Goal: Information Seeking & Learning: Learn about a topic

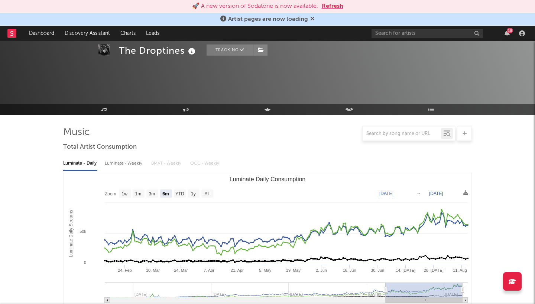
select select "6m"
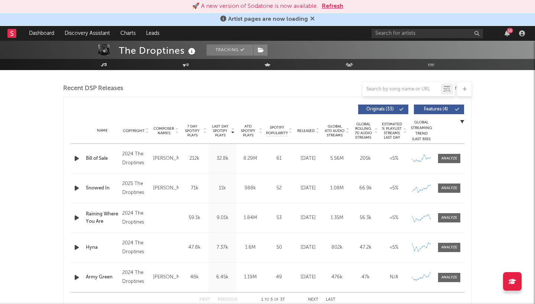
scroll to position [253, 0]
click at [419, 35] on input "text" at bounding box center [426, 33] width 111 height 9
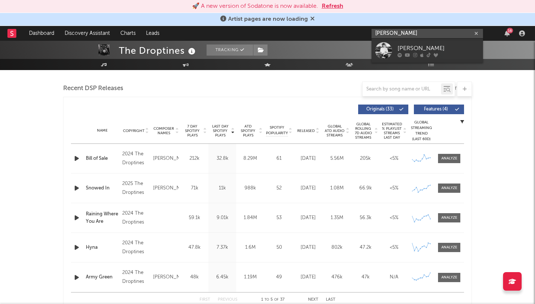
type input "[PERSON_NAME]"
drag, startPoint x: 419, startPoint y: 35, endPoint x: 454, endPoint y: 47, distance: 37.1
click at [454, 47] on div "[PERSON_NAME]" at bounding box center [438, 48] width 82 height 9
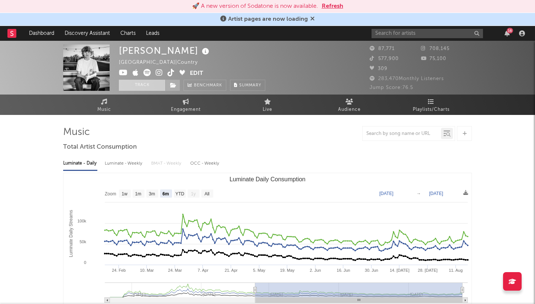
click at [146, 84] on button "Track" at bounding box center [142, 85] width 46 height 11
select select "6m"
click at [178, 85] on span at bounding box center [172, 85] width 15 height 11
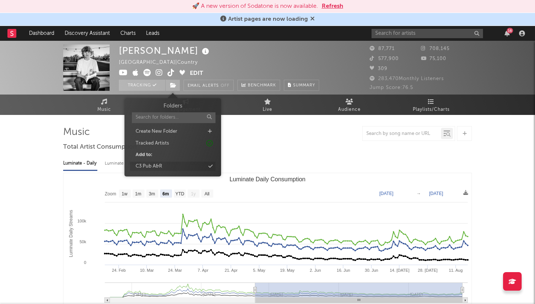
click at [178, 164] on div "C3 Pub A&R" at bounding box center [172, 167] width 85 height 10
click at [448, 33] on input "text" at bounding box center [426, 33] width 111 height 9
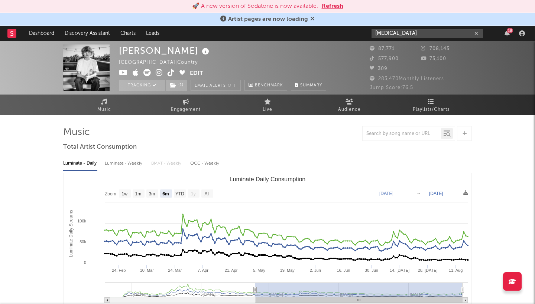
click at [385, 34] on input "[MEDICAL_DATA]" at bounding box center [426, 33] width 111 height 9
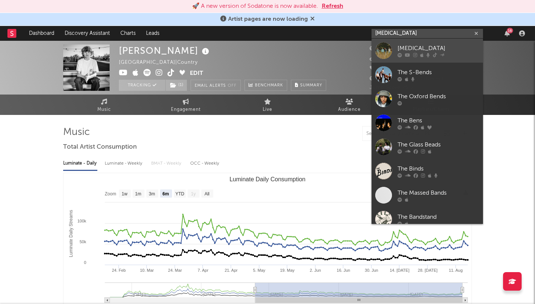
type input "[MEDICAL_DATA]"
click at [380, 48] on div at bounding box center [383, 50] width 17 height 17
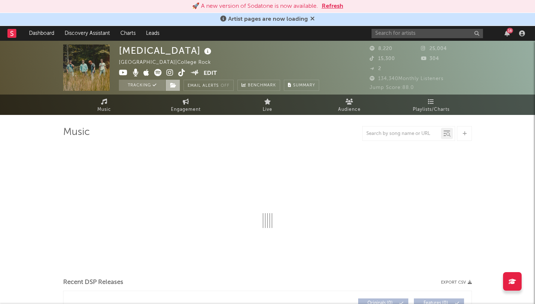
select select "6m"
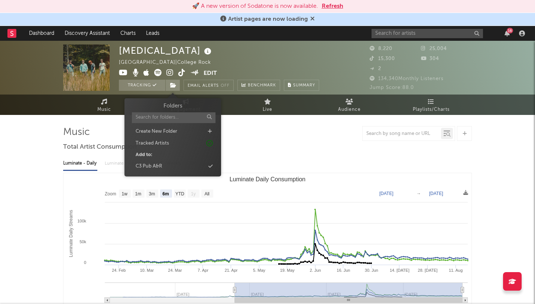
drag, startPoint x: 172, startPoint y: 84, endPoint x: 196, endPoint y: 122, distance: 44.7
click at [172, 84] on icon at bounding box center [173, 85] width 6 height 5
click at [178, 163] on div "C3 Pub A&R" at bounding box center [172, 167] width 85 height 10
click at [298, 140] on div at bounding box center [267, 133] width 408 height 15
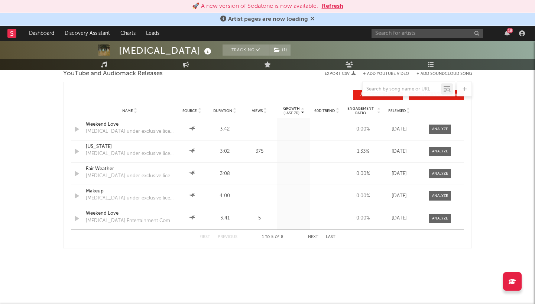
scroll to position [828, 0]
click at [348, 65] on icon at bounding box center [349, 65] width 8 height 6
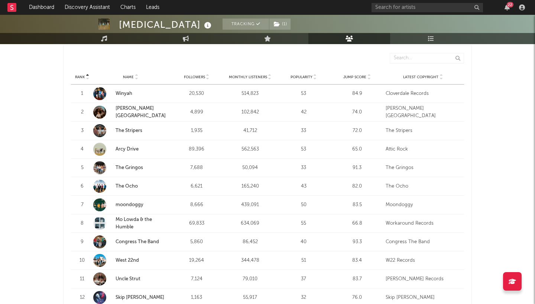
scroll to position [287, 0]
click at [130, 128] on link "The Stripers" at bounding box center [128, 130] width 27 height 5
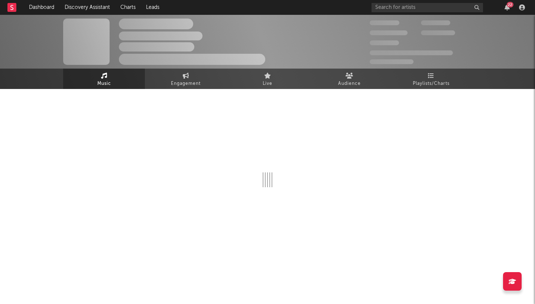
select select "1w"
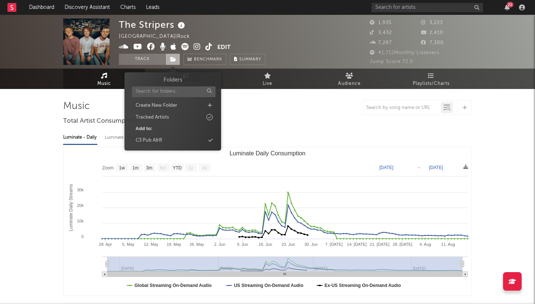
click at [169, 58] on span at bounding box center [172, 59] width 15 height 11
click at [172, 138] on div "C3 Pub A&R" at bounding box center [172, 141] width 85 height 10
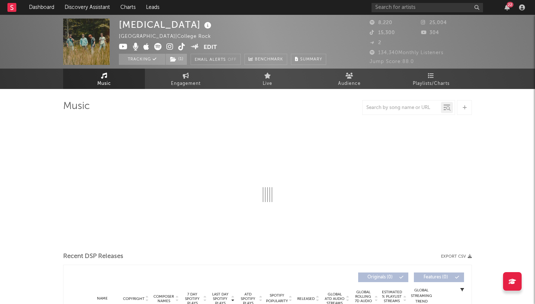
select select "6m"
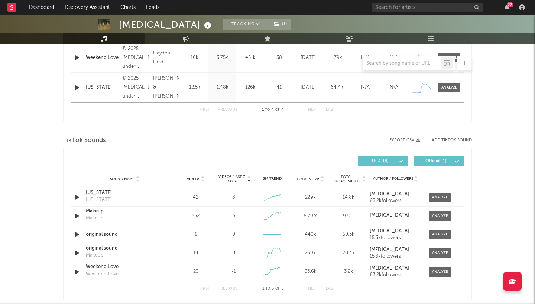
scroll to position [388, 0]
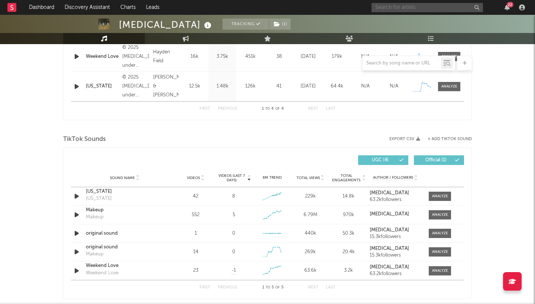
click at [401, 6] on input "text" at bounding box center [426, 7] width 111 height 9
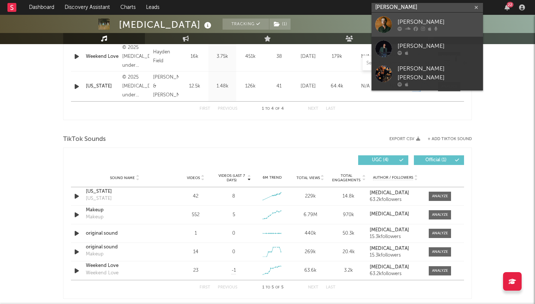
type input "miles miller"
click at [452, 18] on div "Miles Miller" at bounding box center [438, 22] width 82 height 9
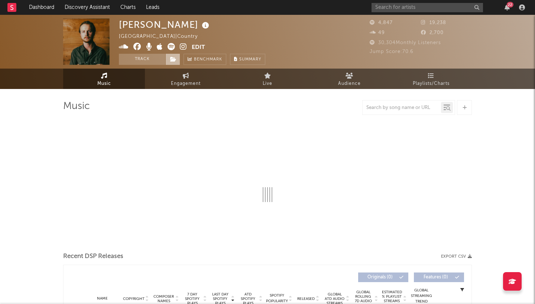
select select "6m"
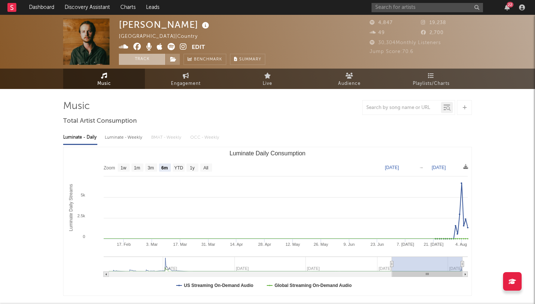
click at [155, 57] on button "Track" at bounding box center [142, 59] width 46 height 11
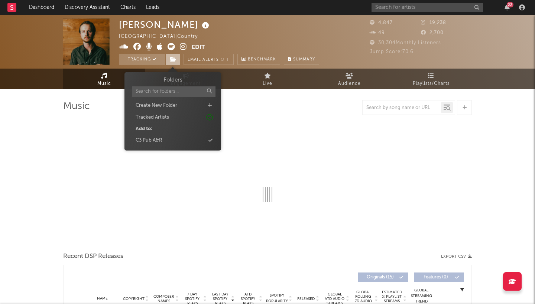
click at [174, 58] on icon at bounding box center [173, 59] width 6 height 5
select select "6m"
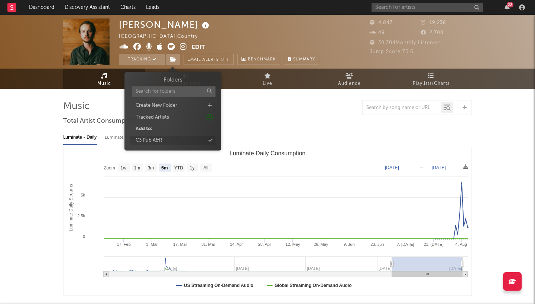
click at [170, 140] on div "C3 Pub A&R" at bounding box center [172, 141] width 85 height 10
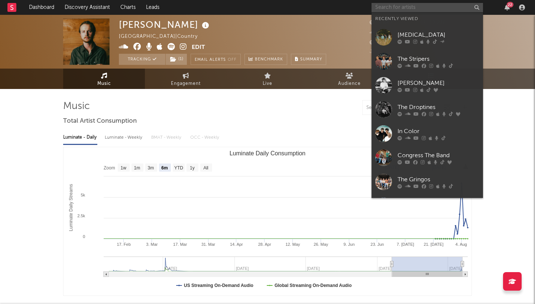
click at [398, 9] on input "text" at bounding box center [426, 7] width 111 height 9
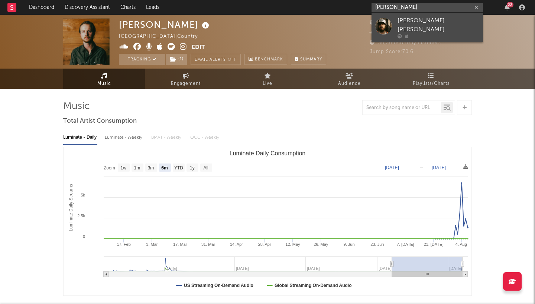
type input "jordan lee kin"
click at [428, 26] on div "Jordan Lee King" at bounding box center [438, 25] width 82 height 18
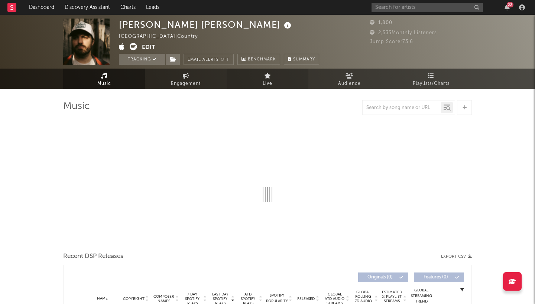
select select "1w"
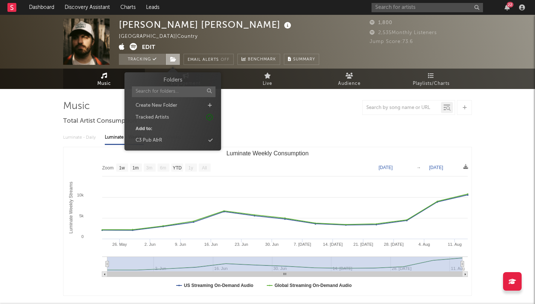
click at [176, 62] on icon at bounding box center [173, 59] width 6 height 5
click at [183, 137] on div "C3 Pub A&R" at bounding box center [172, 141] width 85 height 10
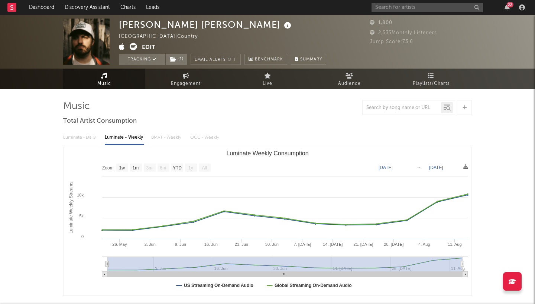
click at [326, 22] on div "Jordan Lee King United States | Country Edit Tracking ( 1 ) Email Alerts Off Be…" at bounding box center [222, 42] width 207 height 46
